Goal: Find specific page/section: Find specific page/section

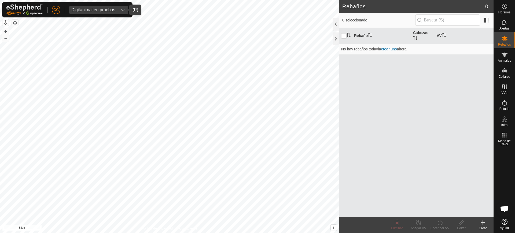
click at [123, 10] on icon "dropdown trigger" at bounding box center [123, 10] width 4 height 4
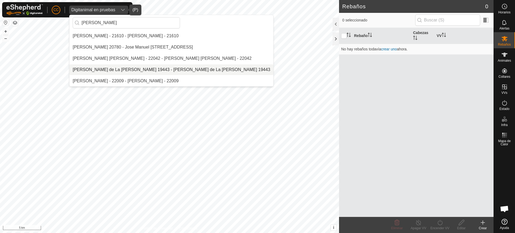
type input "jose man"
click at [149, 69] on li "Jose Manuel Olivera de La Vega 19443 - Jose Manuel Olivera de La Vega 19443" at bounding box center [172, 69] width 204 height 11
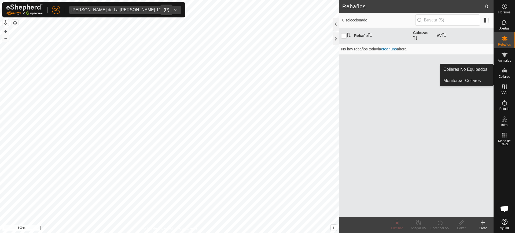
click at [507, 70] on icon at bounding box center [505, 70] width 5 height 5
click at [473, 65] on link "Collares No Equipados" at bounding box center [467, 69] width 53 height 11
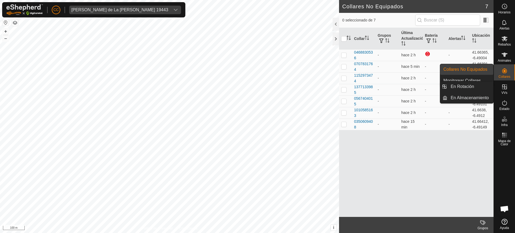
click at [507, 85] on icon at bounding box center [505, 87] width 6 height 6
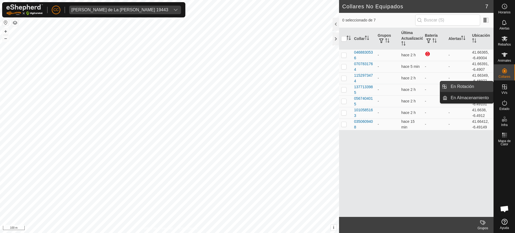
click at [462, 85] on link "En Rotación" at bounding box center [471, 86] width 46 height 11
